Goal: Find specific page/section: Find specific page/section

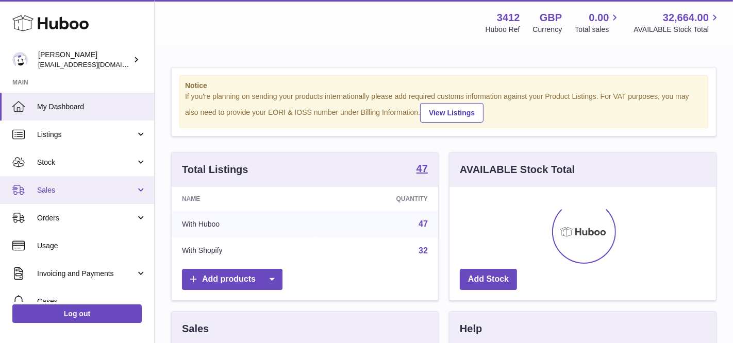
scroll to position [160, 267]
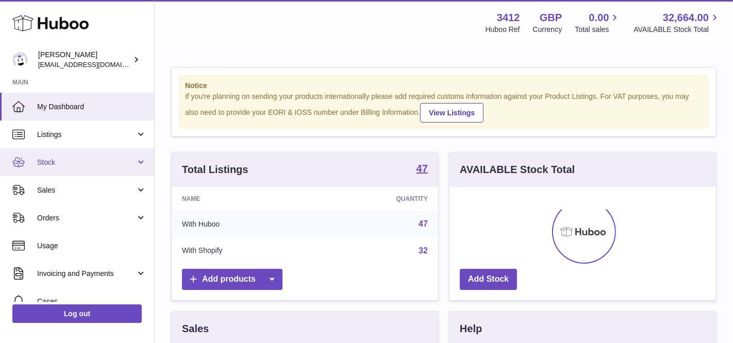
click at [101, 171] on link "Stock" at bounding box center [77, 162] width 154 height 28
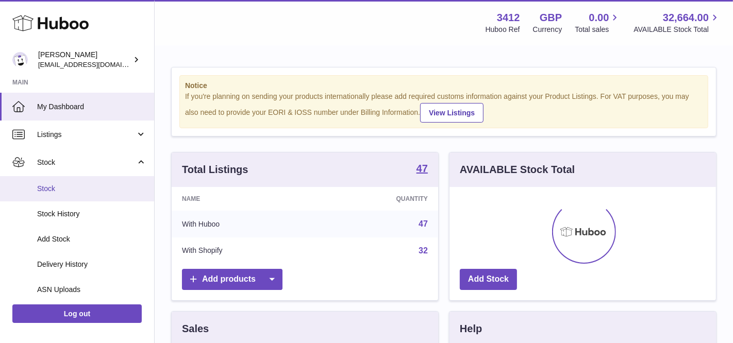
click at [101, 189] on span "Stock" at bounding box center [91, 189] width 109 height 10
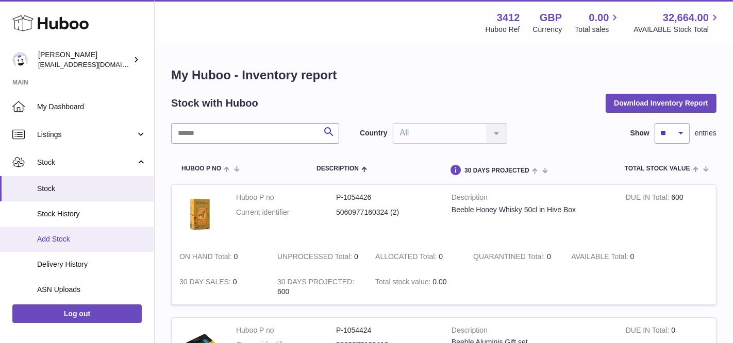
scroll to position [162, 0]
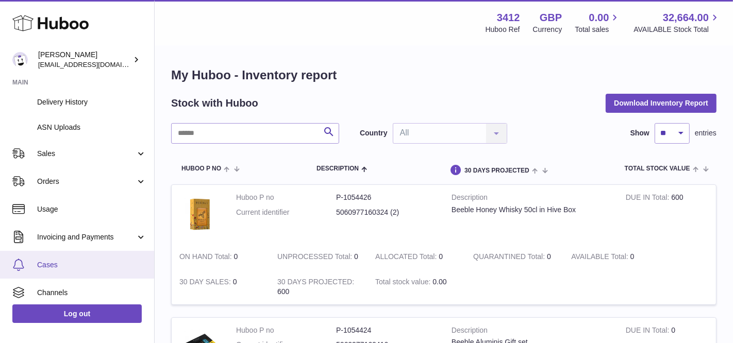
click at [62, 265] on span "Cases" at bounding box center [91, 265] width 109 height 10
